Goal: Navigation & Orientation: Find specific page/section

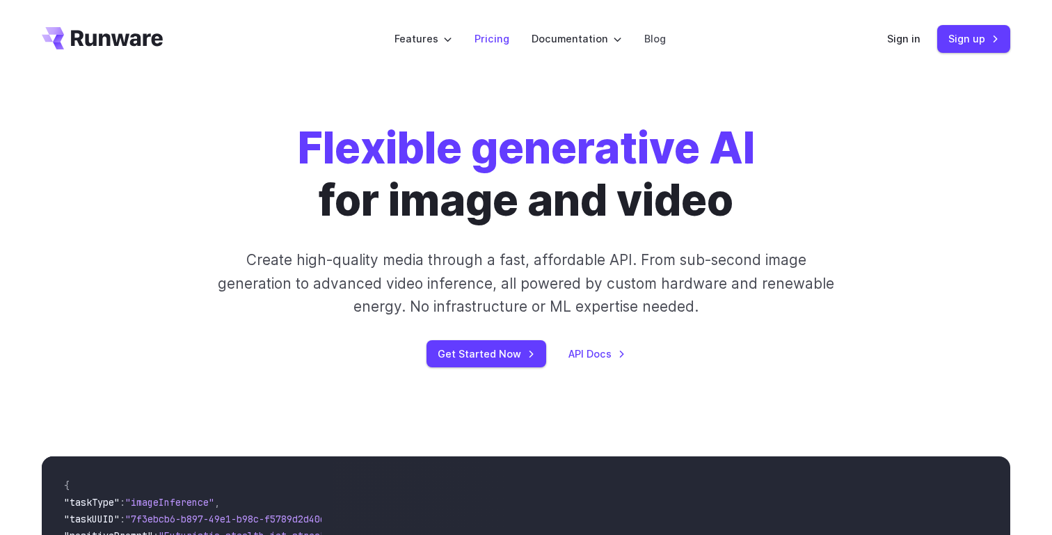
click at [494, 40] on link "Pricing" at bounding box center [491, 39] width 35 height 16
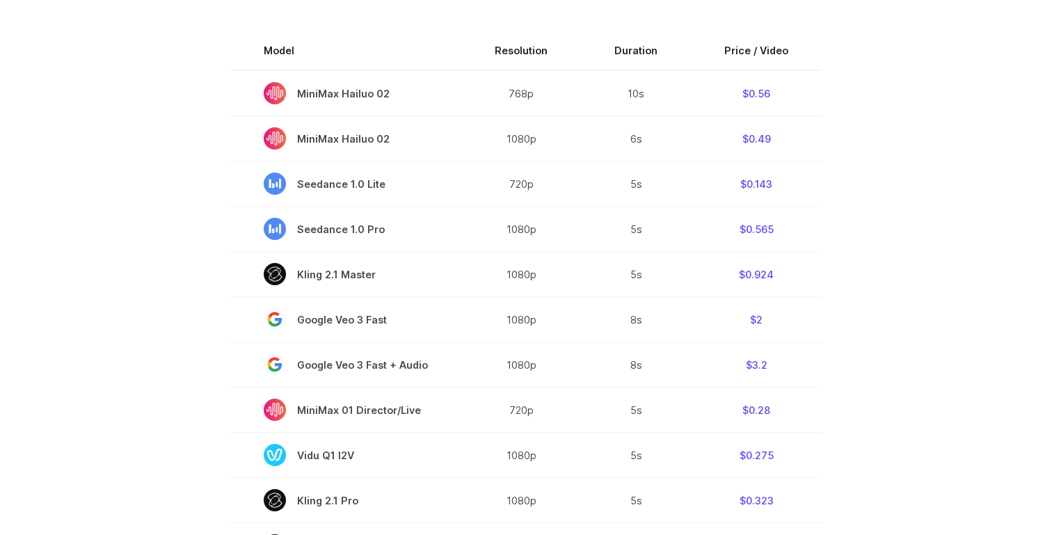
scroll to position [441, 0]
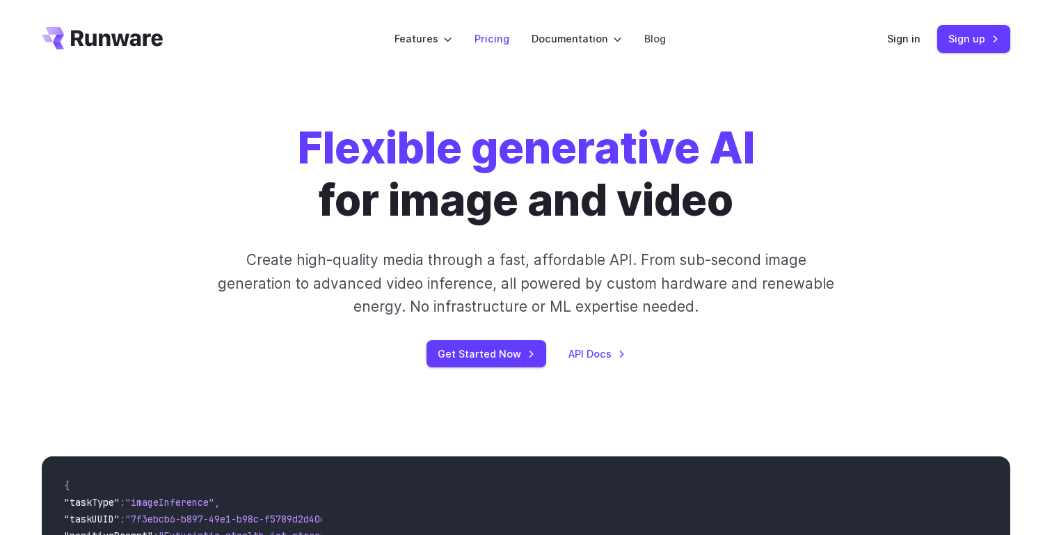
click at [487, 40] on link "Pricing" at bounding box center [491, 39] width 35 height 16
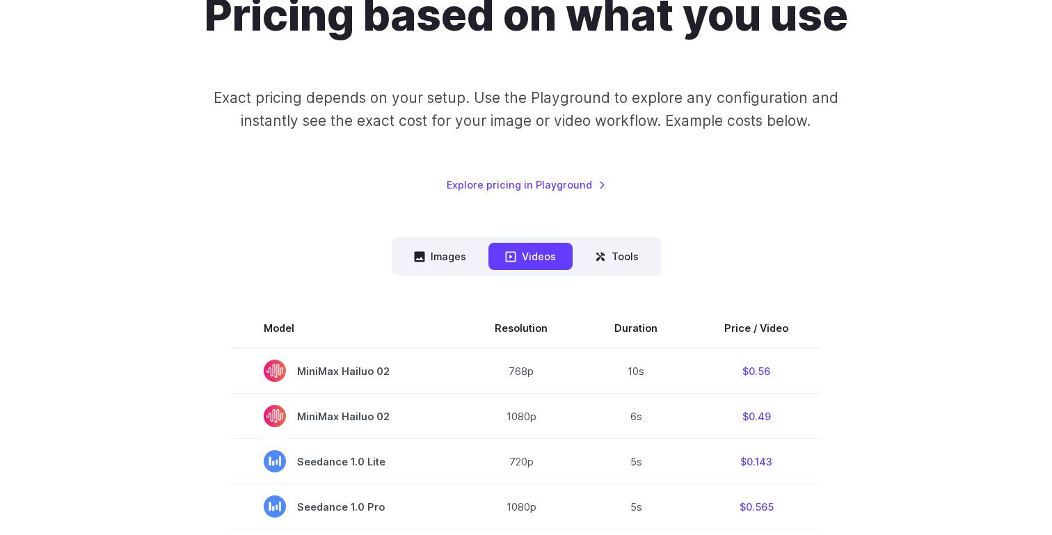
scroll to position [45, 0]
